Goal: Task Accomplishment & Management: Complete application form

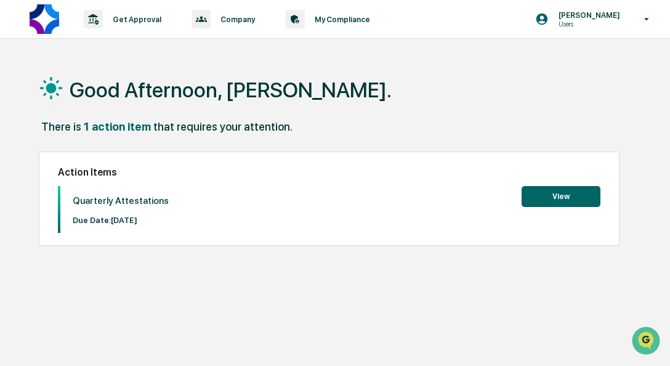
click at [567, 198] on button "View" at bounding box center [561, 196] width 79 height 21
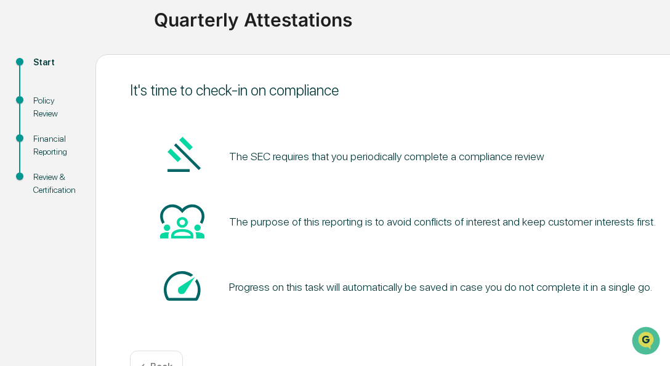
scroll to position [131, 0]
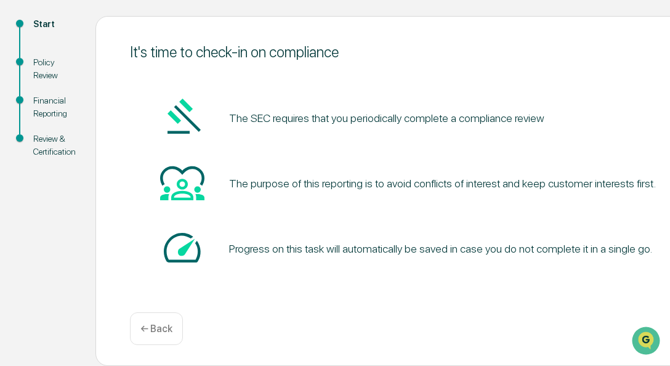
click at [401, 278] on div "The SEC requires that you periodically complete a compliance review The purpose…" at bounding box center [434, 183] width 608 height 214
click at [164, 326] on p "← Back" at bounding box center [156, 329] width 32 height 12
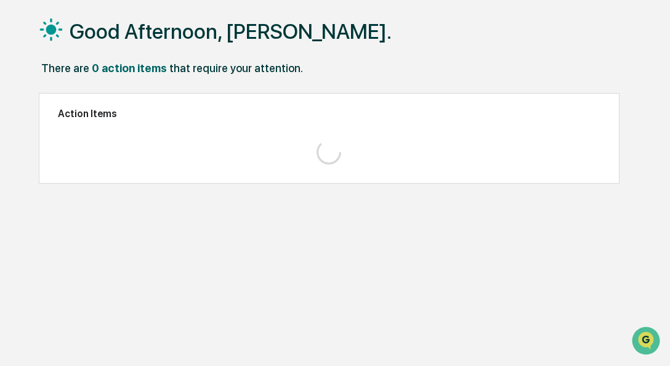
scroll to position [59, 0]
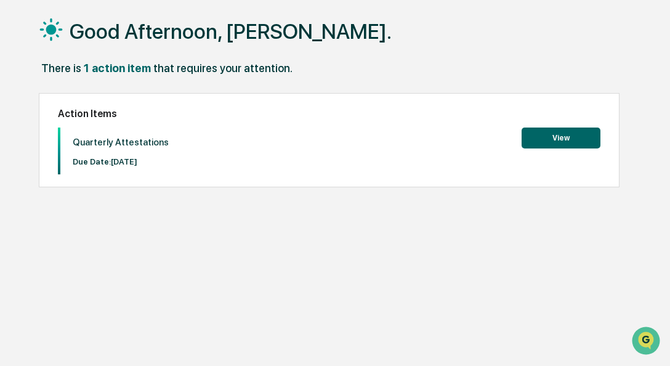
click at [556, 132] on button "View" at bounding box center [561, 137] width 79 height 21
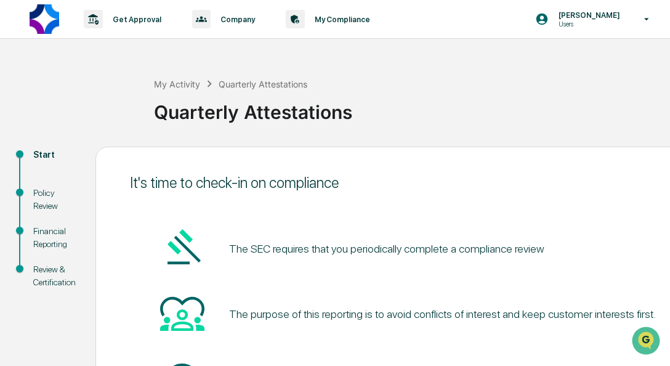
drag, startPoint x: 568, startPoint y: 139, endPoint x: 575, endPoint y: 135, distance: 8.3
click at [570, 137] on div "My Activity Quarterly Attestations Quarterly Attestations" at bounding box center [409, 103] width 510 height 88
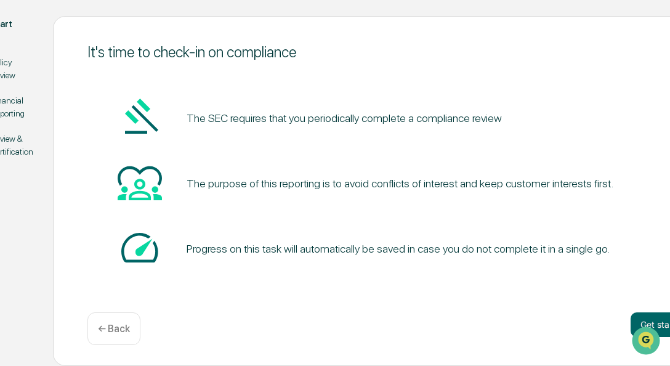
scroll to position [131, 108]
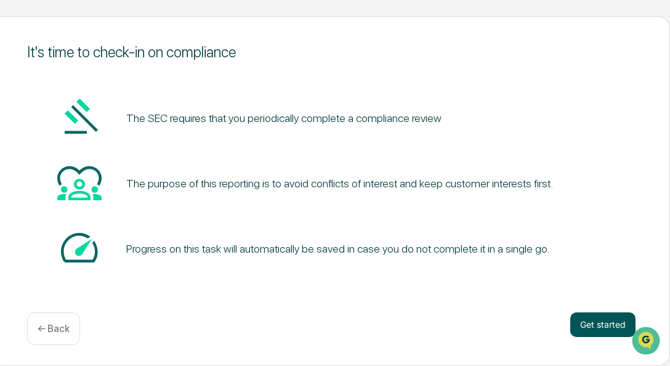
click at [607, 324] on button "Get started" at bounding box center [602, 324] width 65 height 25
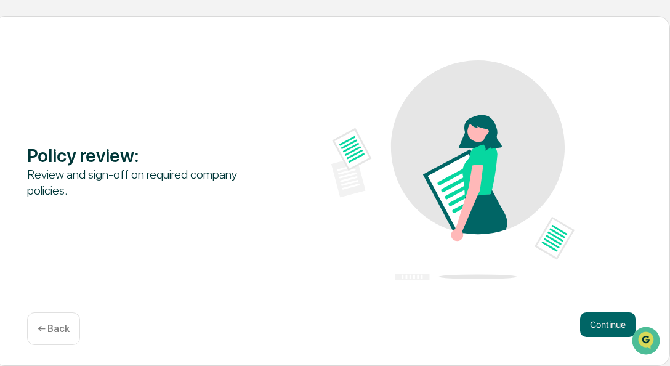
scroll to position [131, 108]
click at [615, 315] on button "Continue" at bounding box center [607, 324] width 55 height 25
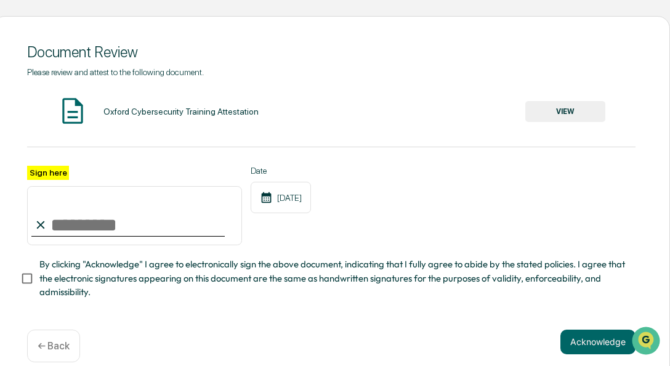
click at [59, 224] on input "Sign here" at bounding box center [134, 215] width 215 height 59
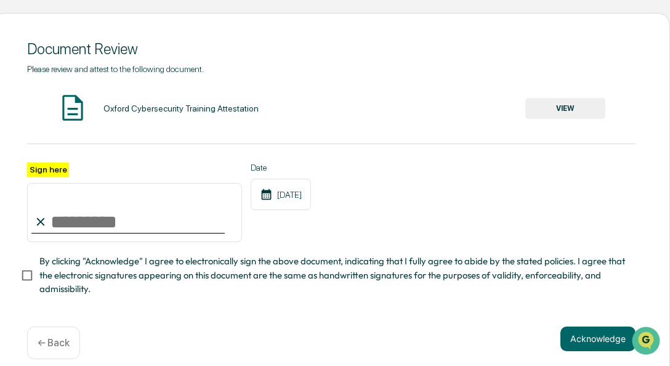
click at [562, 105] on button "VIEW" at bounding box center [565, 108] width 80 height 21
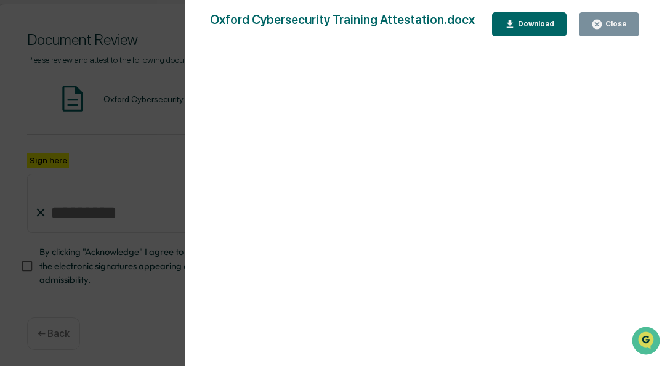
scroll to position [147, 108]
click at [521, 21] on div "Download" at bounding box center [534, 24] width 39 height 9
click at [598, 21] on icon "button" at bounding box center [596, 24] width 9 height 9
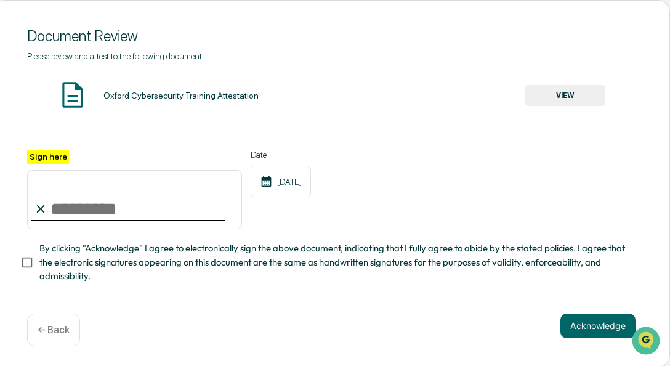
click at [567, 95] on button "VIEW" at bounding box center [565, 95] width 80 height 21
